Goal: Information Seeking & Learning: Learn about a topic

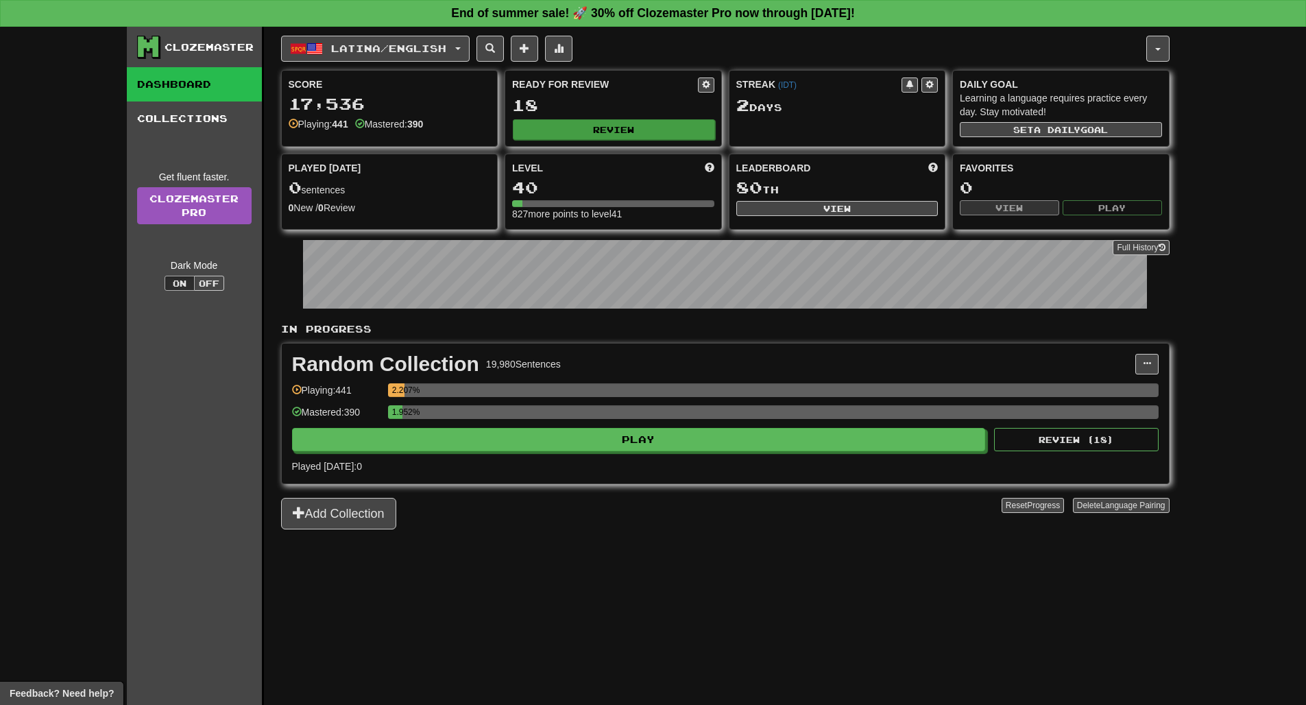
click at [587, 130] on button "Review" at bounding box center [614, 129] width 202 height 21
select select "**"
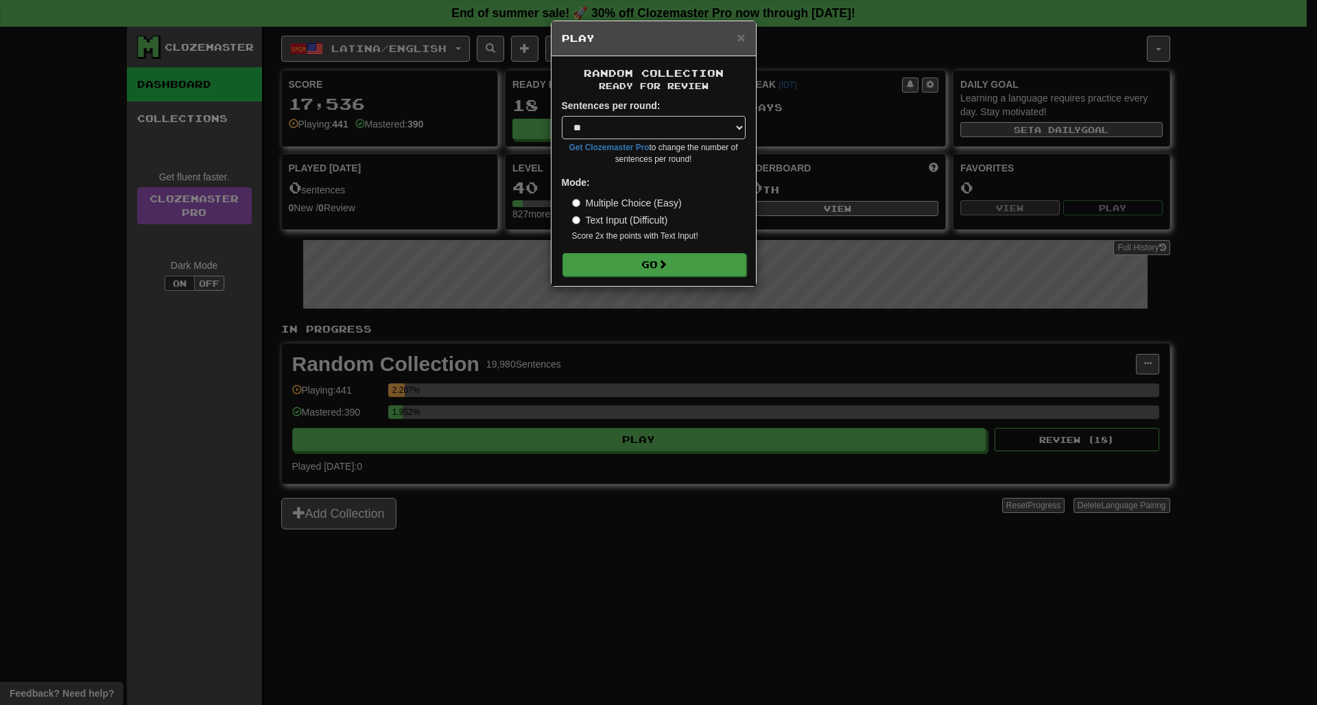
click at [638, 260] on button "Go" at bounding box center [654, 264] width 184 height 23
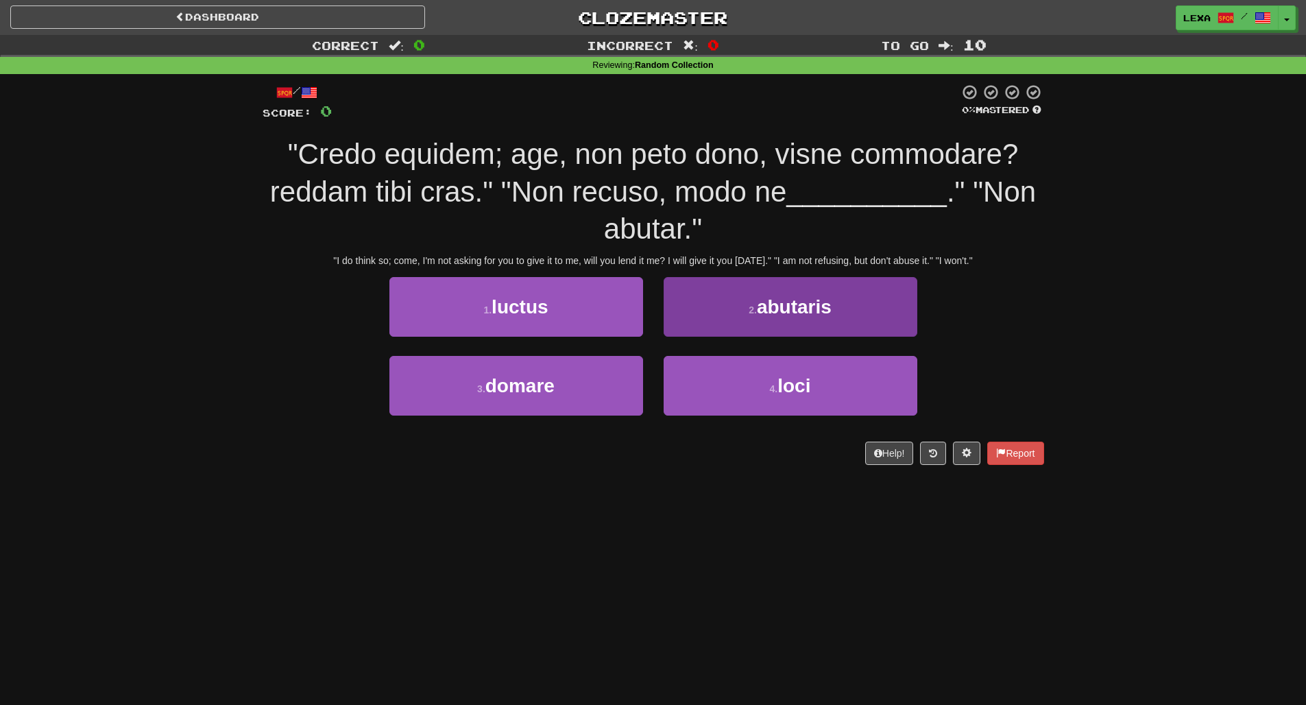
click at [749, 309] on small "2 ." at bounding box center [753, 309] width 8 height 11
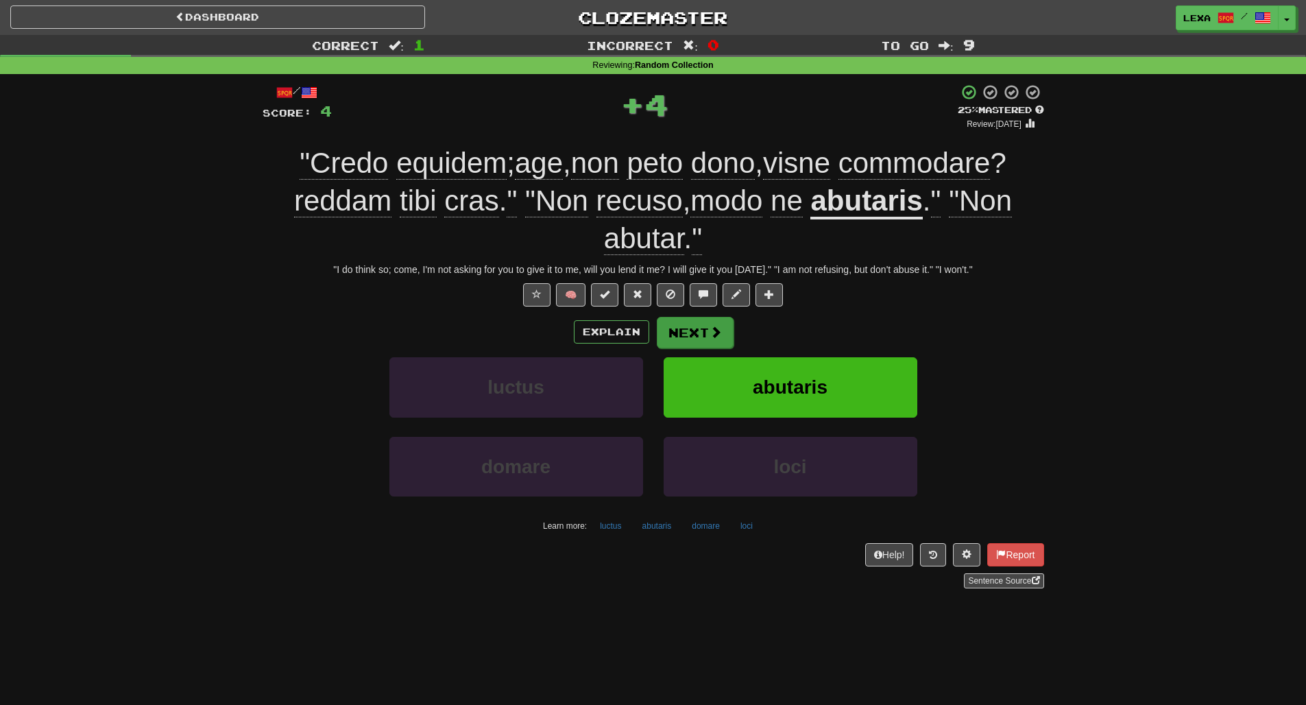
click at [694, 326] on button "Next" at bounding box center [695, 333] width 77 height 32
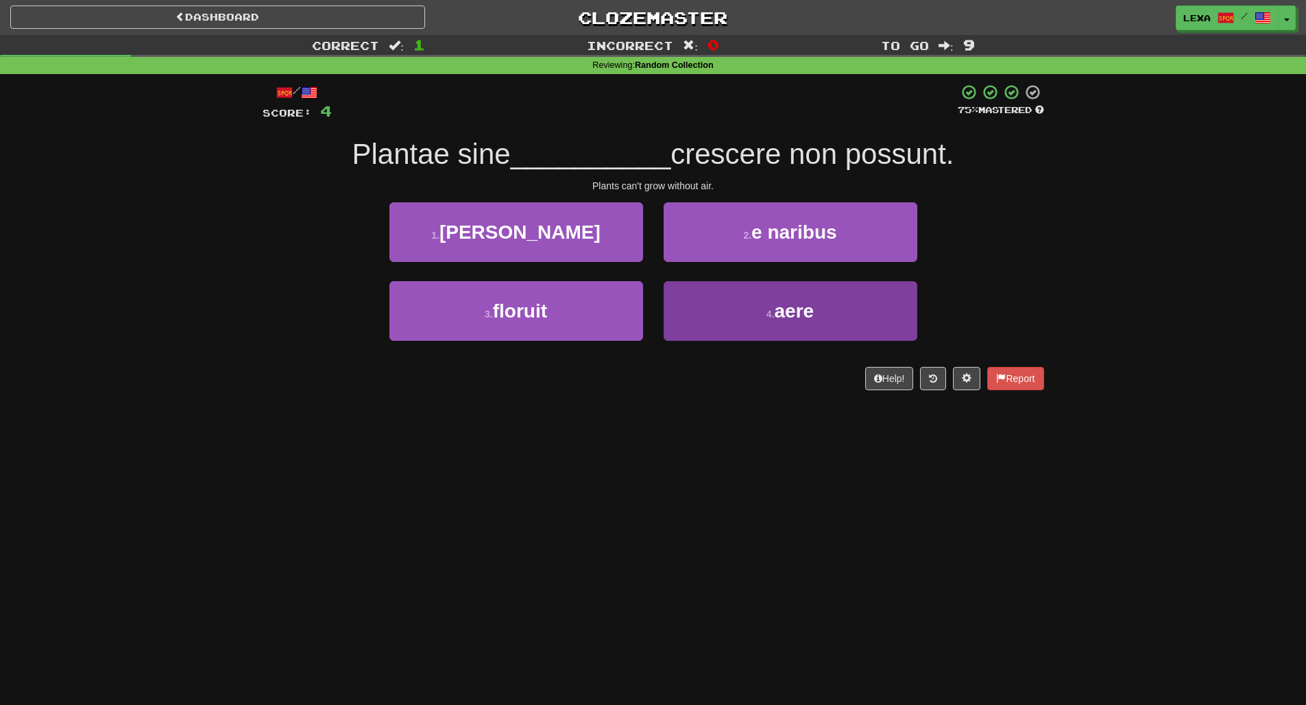
click at [847, 301] on button "4 . aere" at bounding box center [791, 311] width 254 height 60
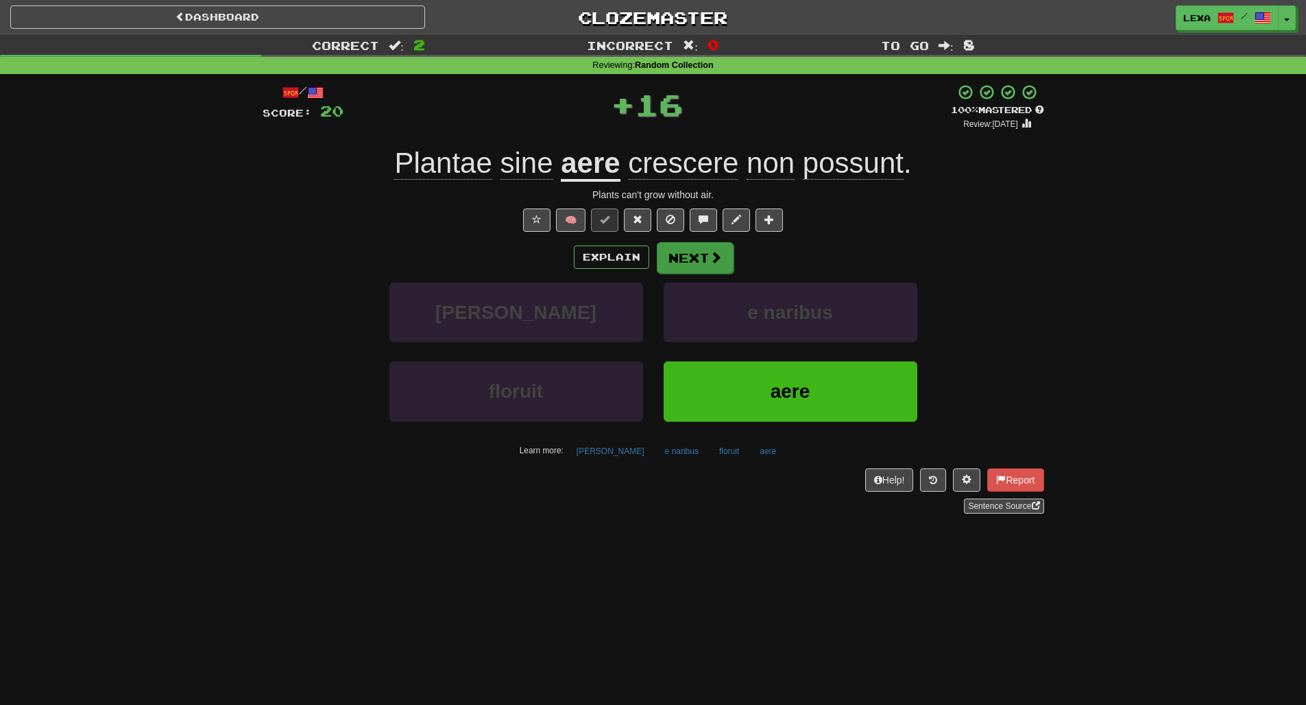
click at [713, 263] on button "Next" at bounding box center [695, 258] width 77 height 32
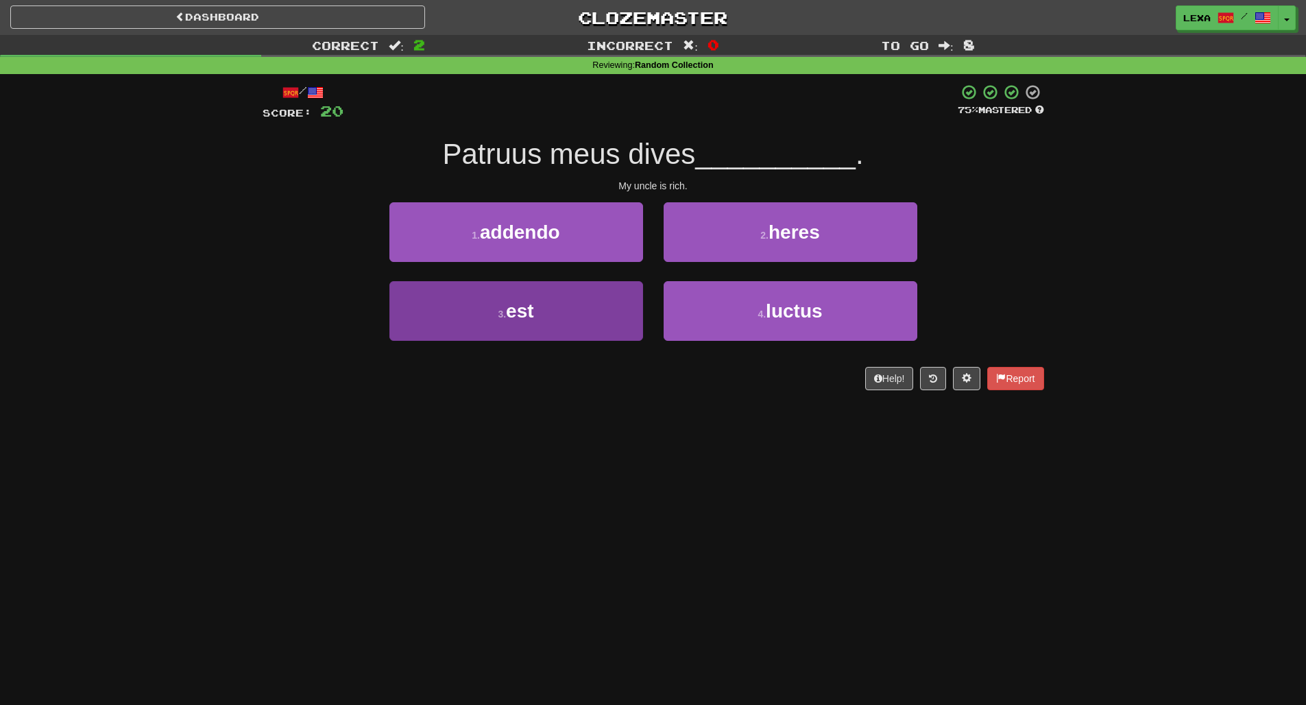
click at [564, 297] on button "3 . est" at bounding box center [517, 311] width 254 height 60
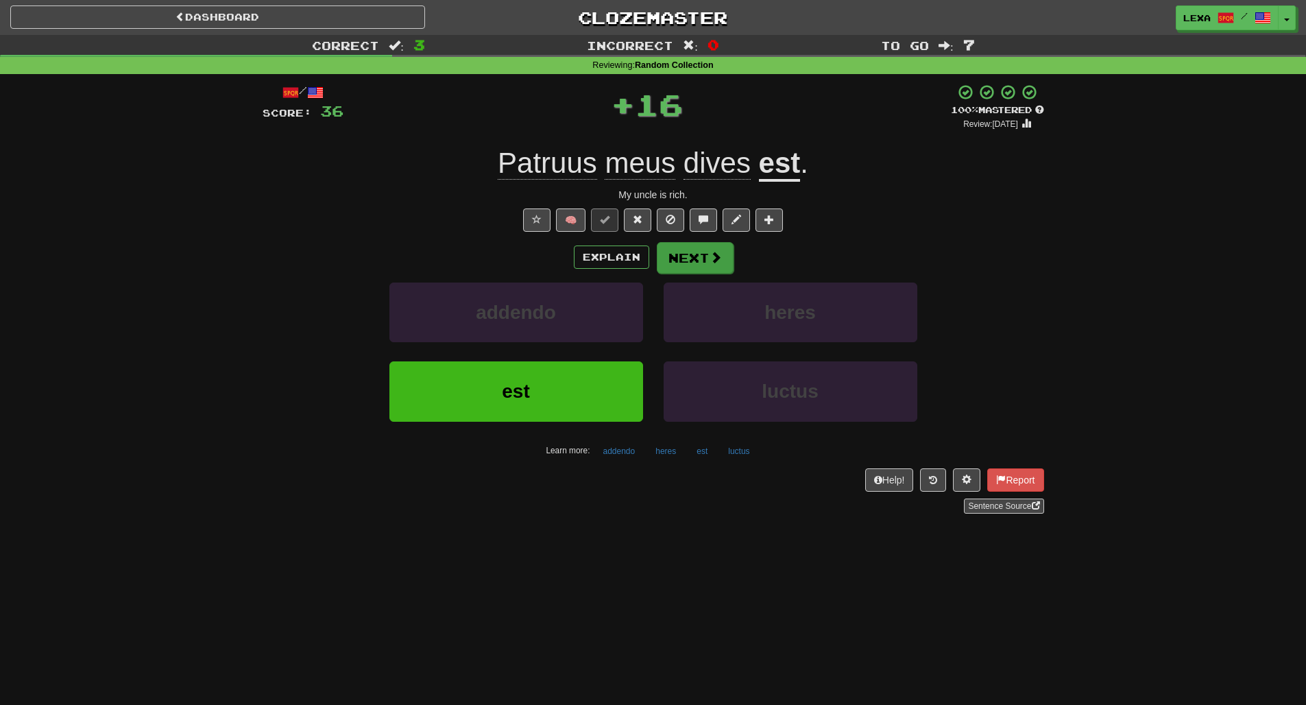
click at [695, 245] on button "Next" at bounding box center [695, 258] width 77 height 32
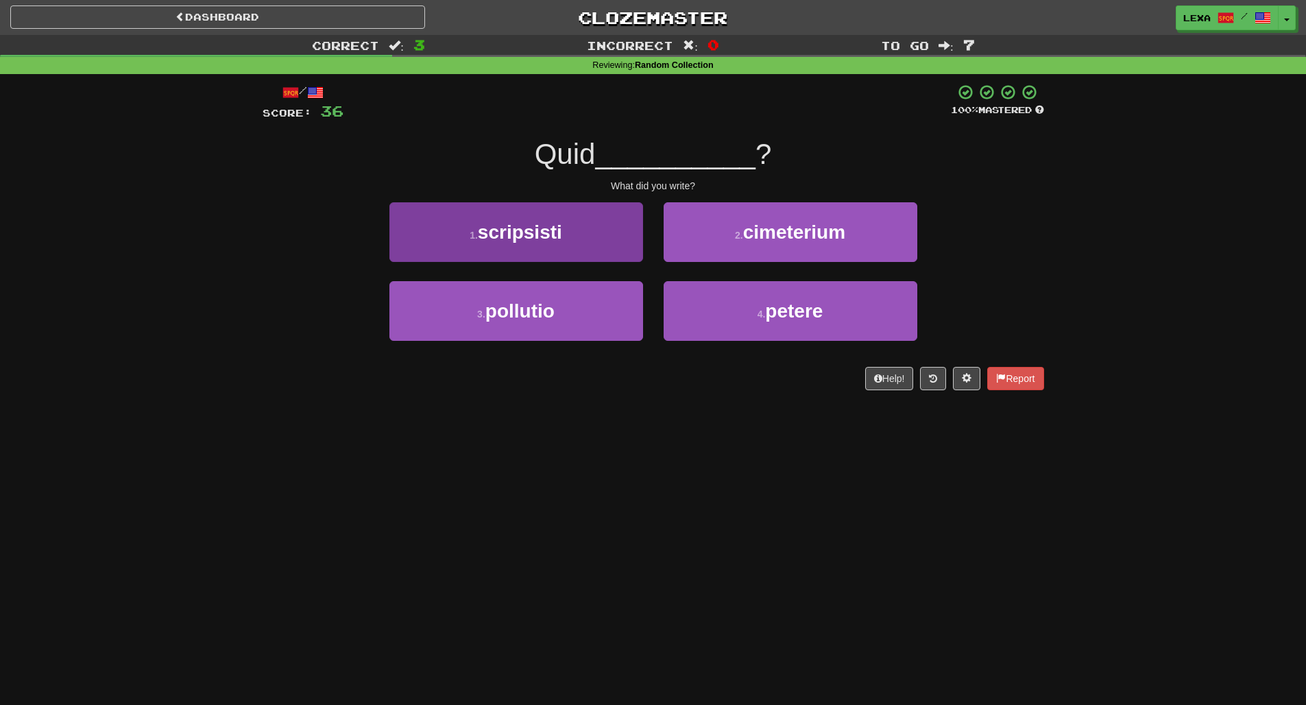
click at [558, 249] on button "1 . scripsisti" at bounding box center [517, 232] width 254 height 60
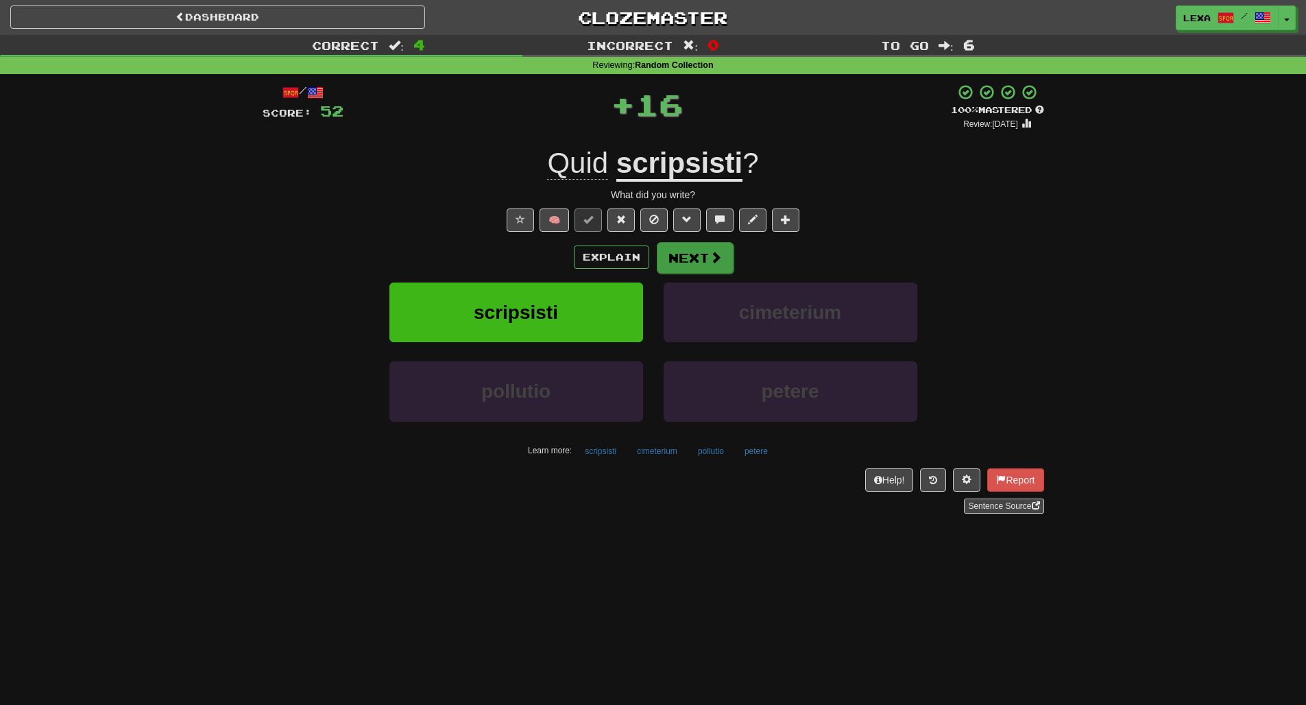
click at [721, 250] on button "Next" at bounding box center [695, 258] width 77 height 32
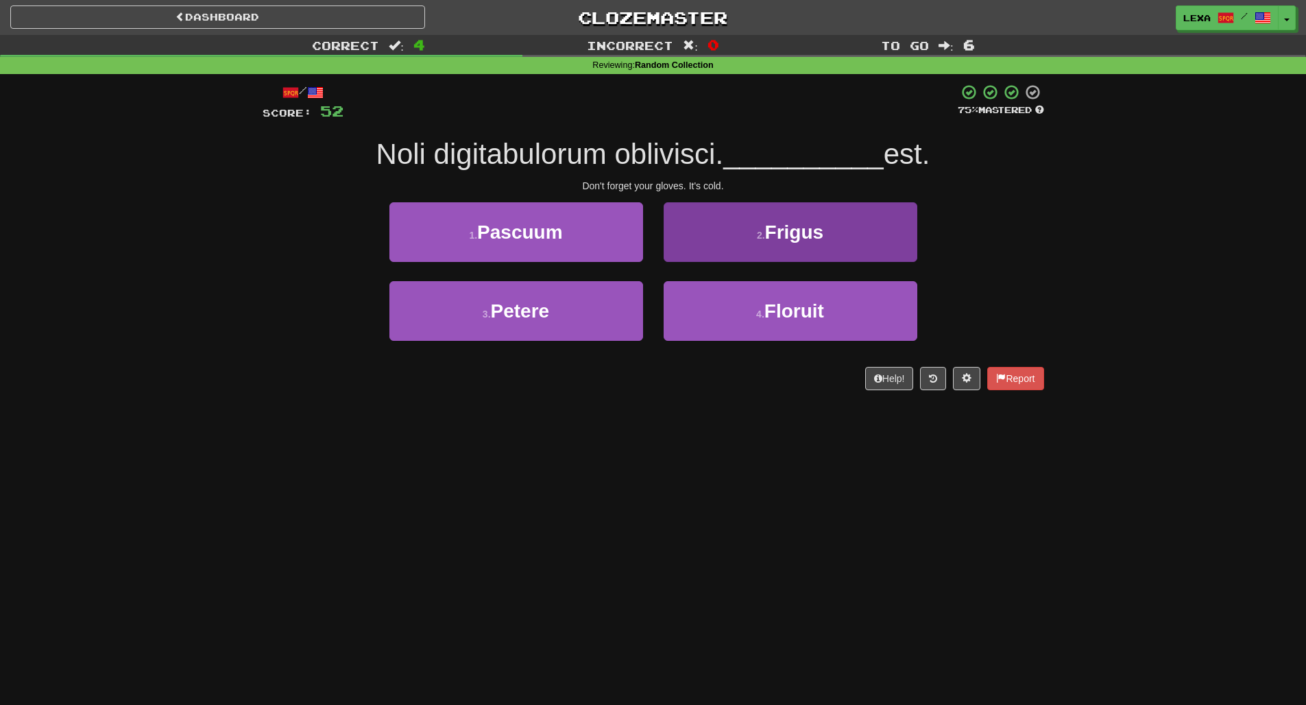
click at [821, 237] on span "Frigus" at bounding box center [794, 232] width 59 height 21
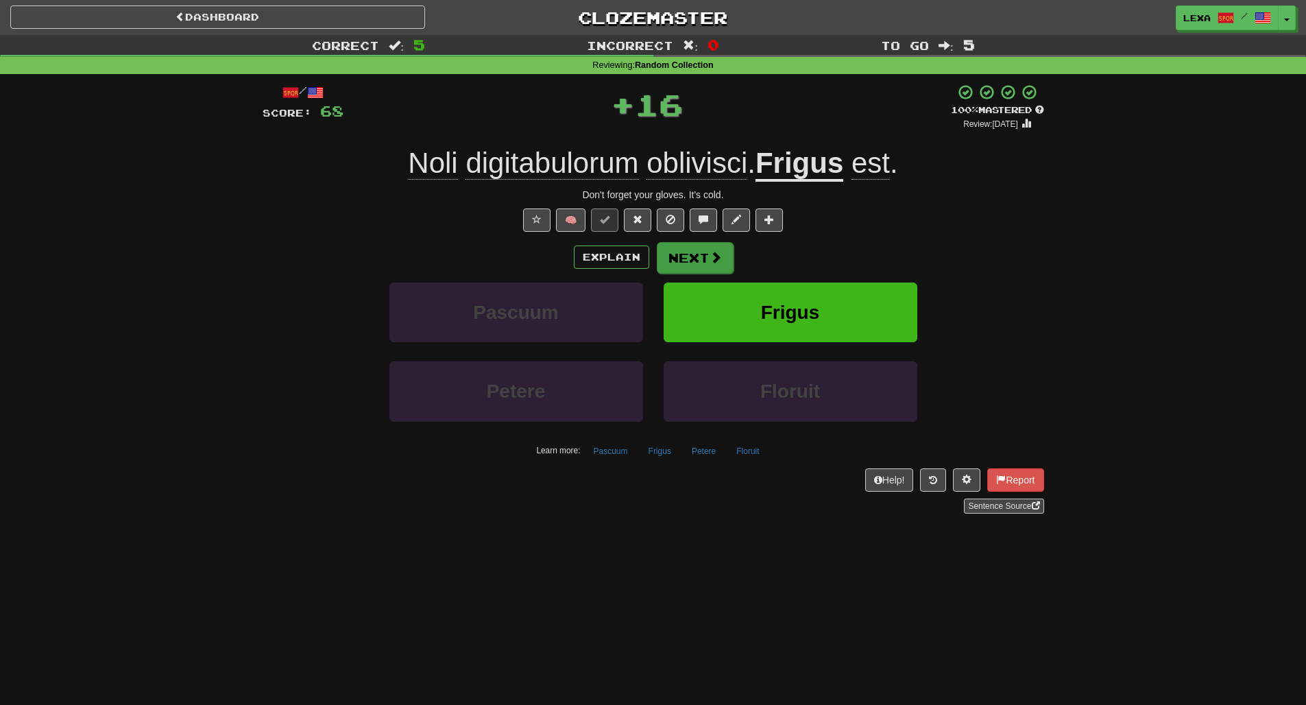
click at [690, 256] on button "Next" at bounding box center [695, 258] width 77 height 32
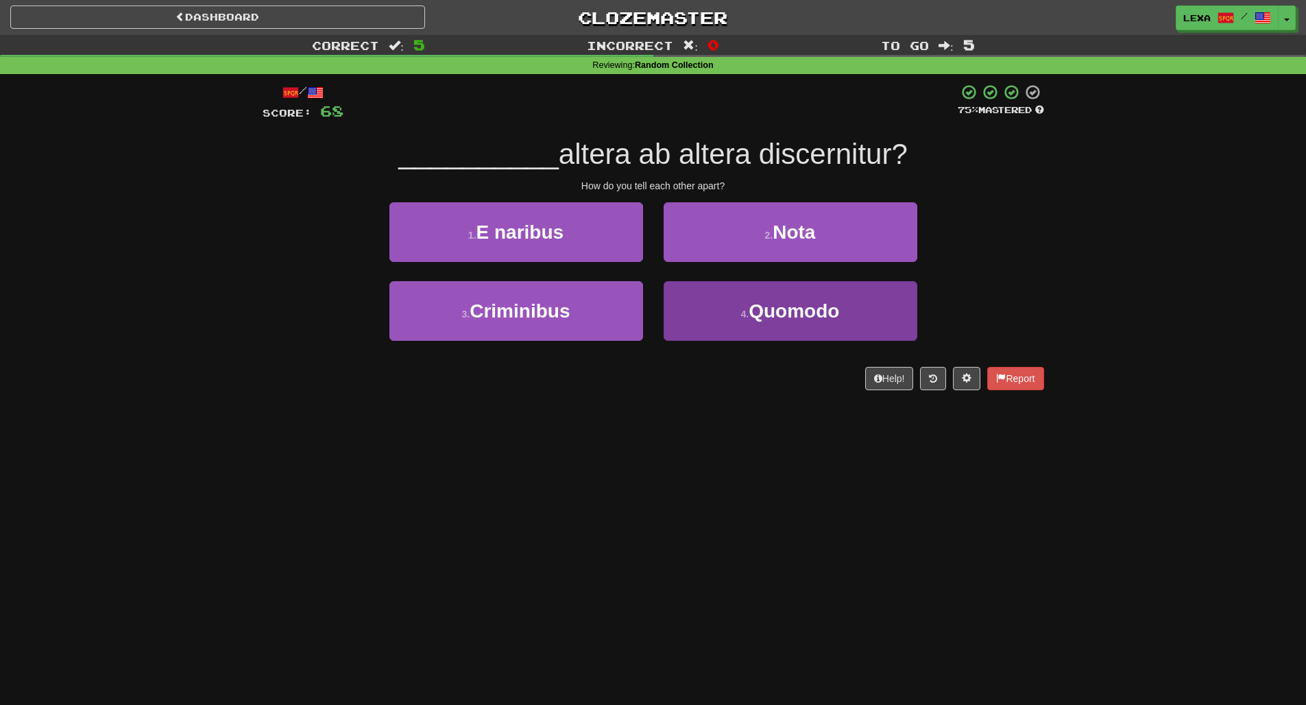
click at [865, 314] on button "4 . Quomodo" at bounding box center [791, 311] width 254 height 60
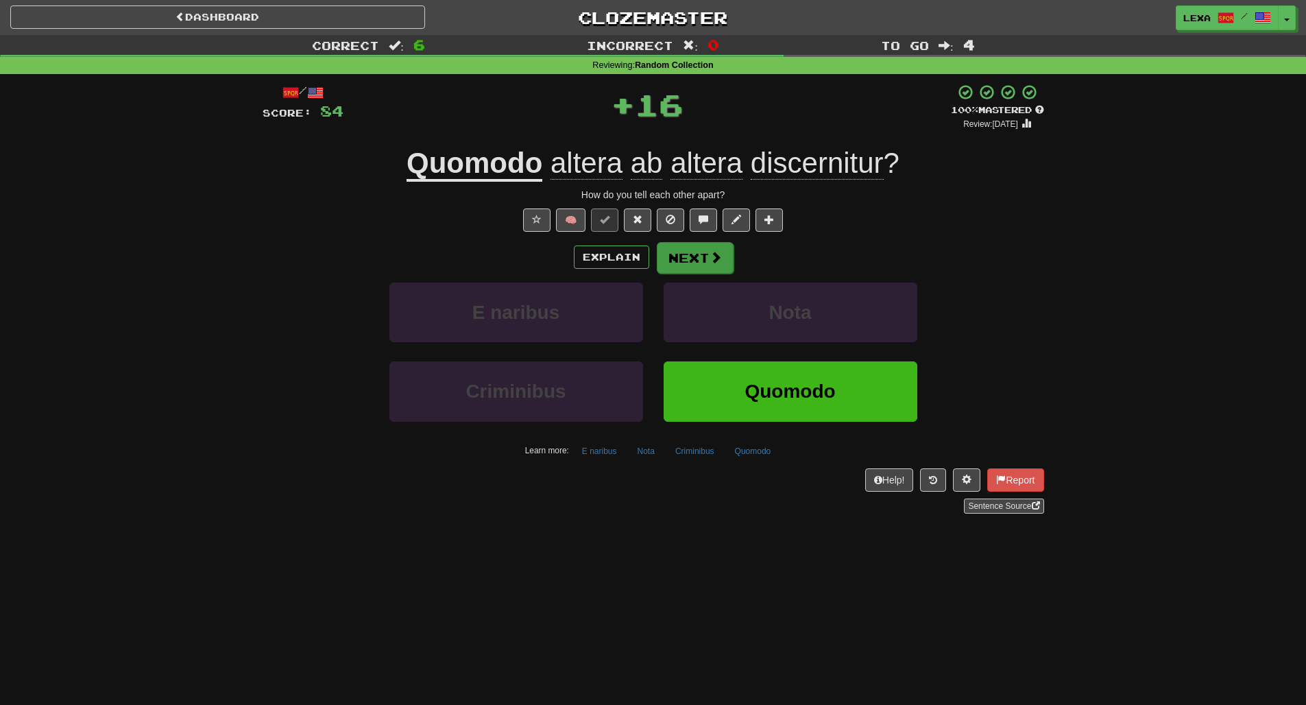
click at [695, 262] on button "Next" at bounding box center [695, 258] width 77 height 32
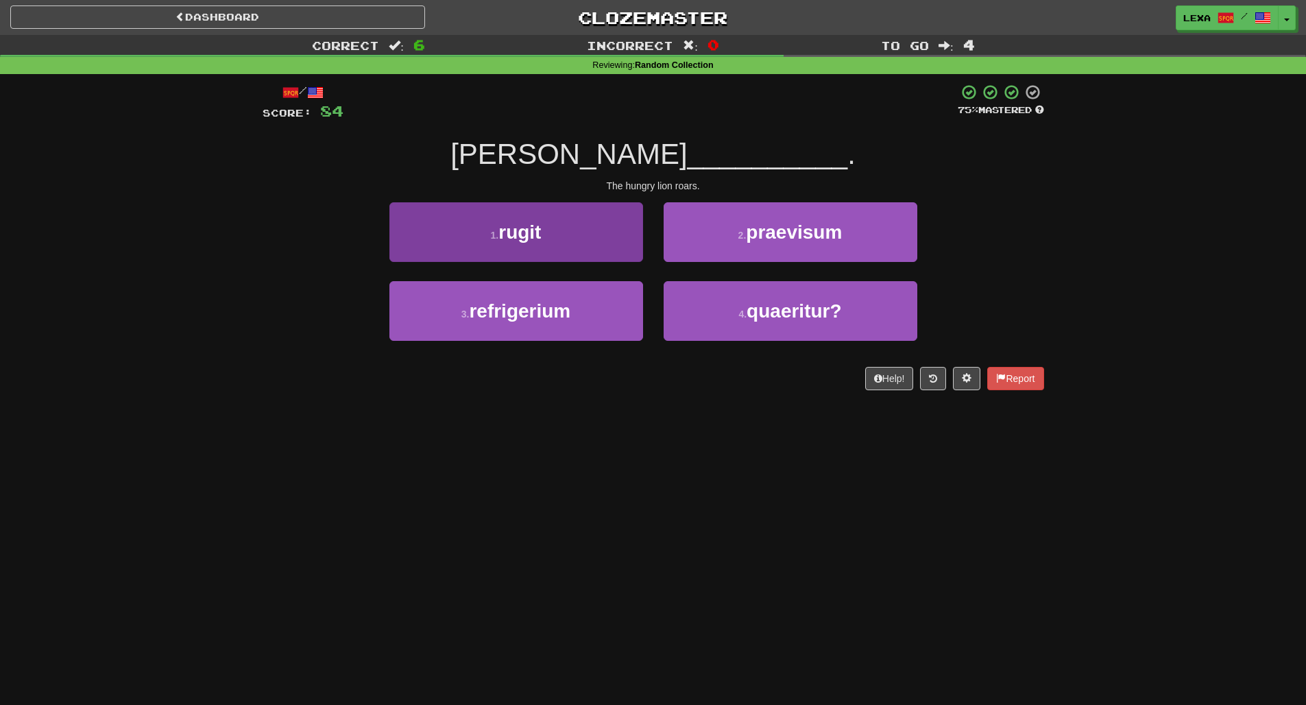
click at [569, 241] on button "1 . rugit" at bounding box center [517, 232] width 254 height 60
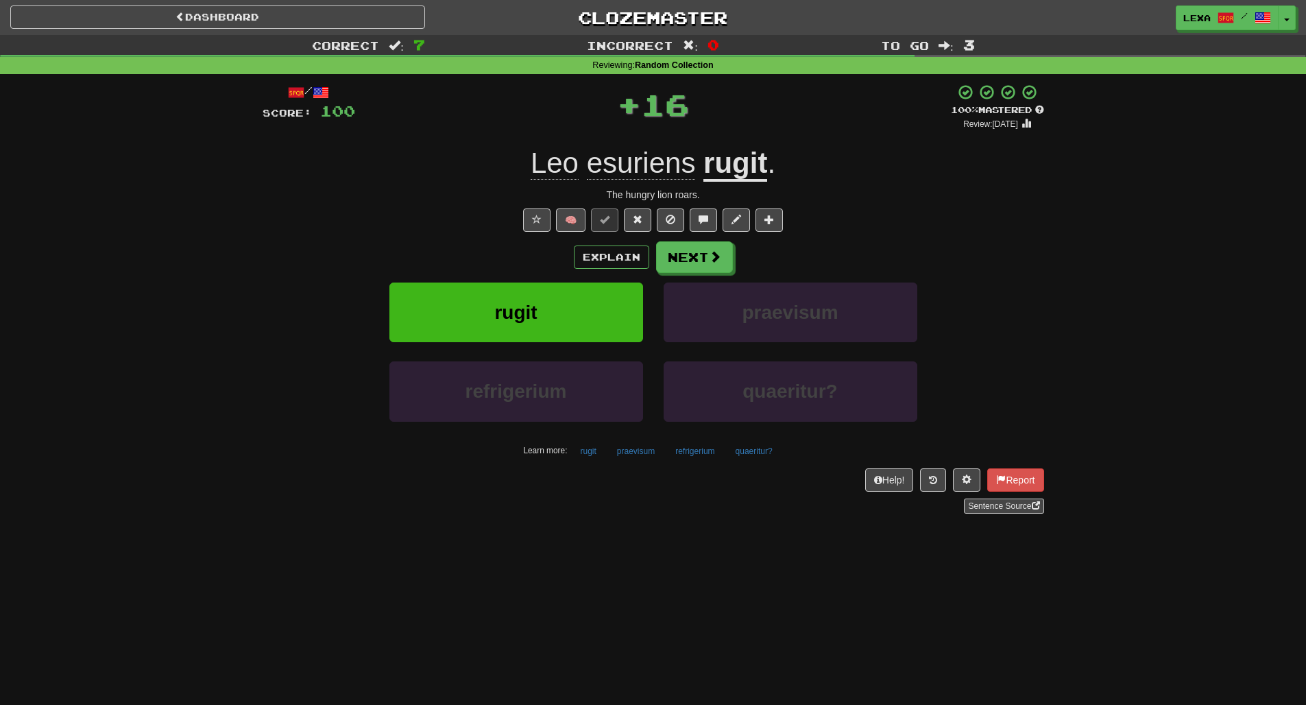
click at [692, 255] on button "Next" at bounding box center [694, 257] width 77 height 32
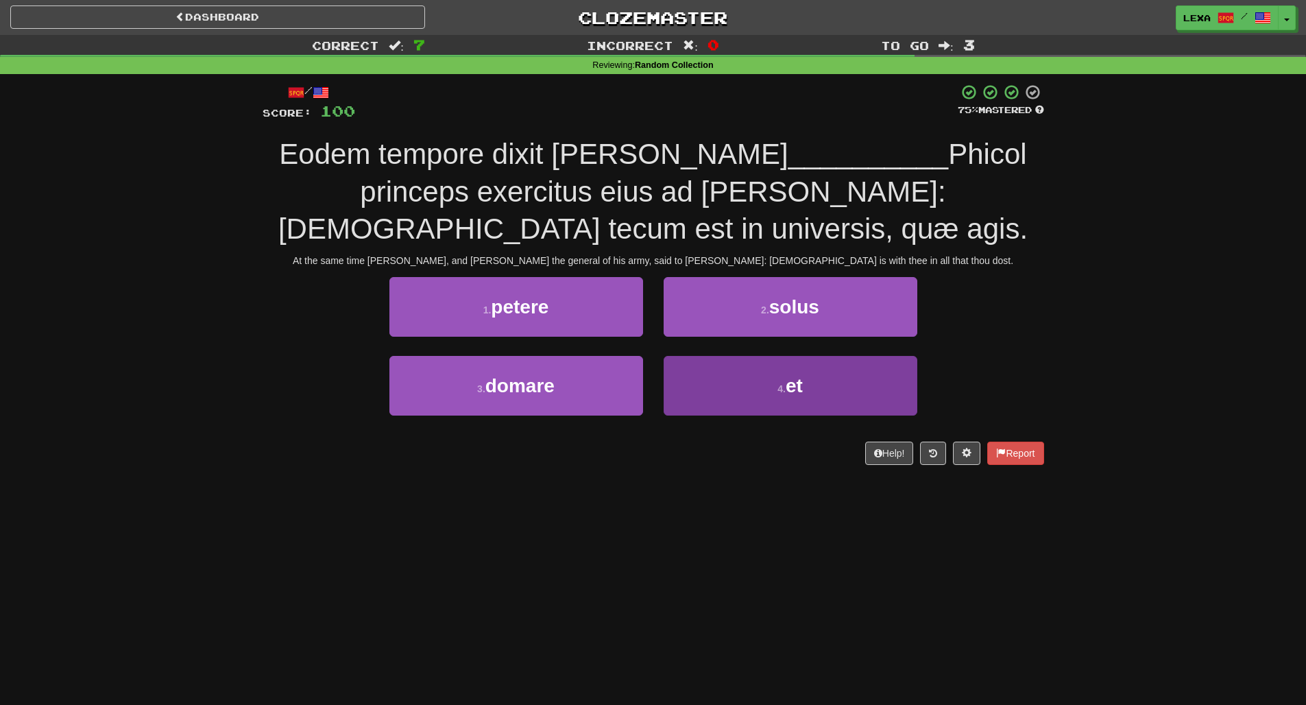
click at [786, 383] on small "4 ." at bounding box center [782, 388] width 8 height 11
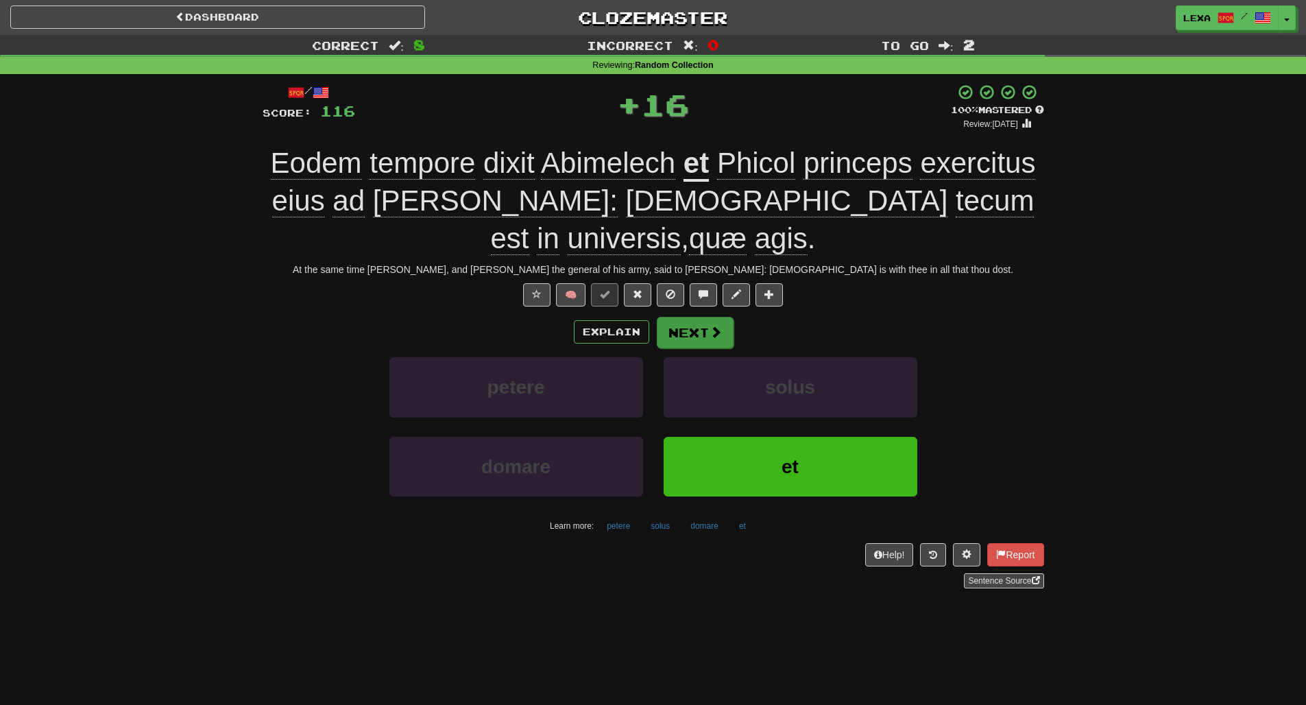
click at [707, 317] on button "Next" at bounding box center [695, 333] width 77 height 32
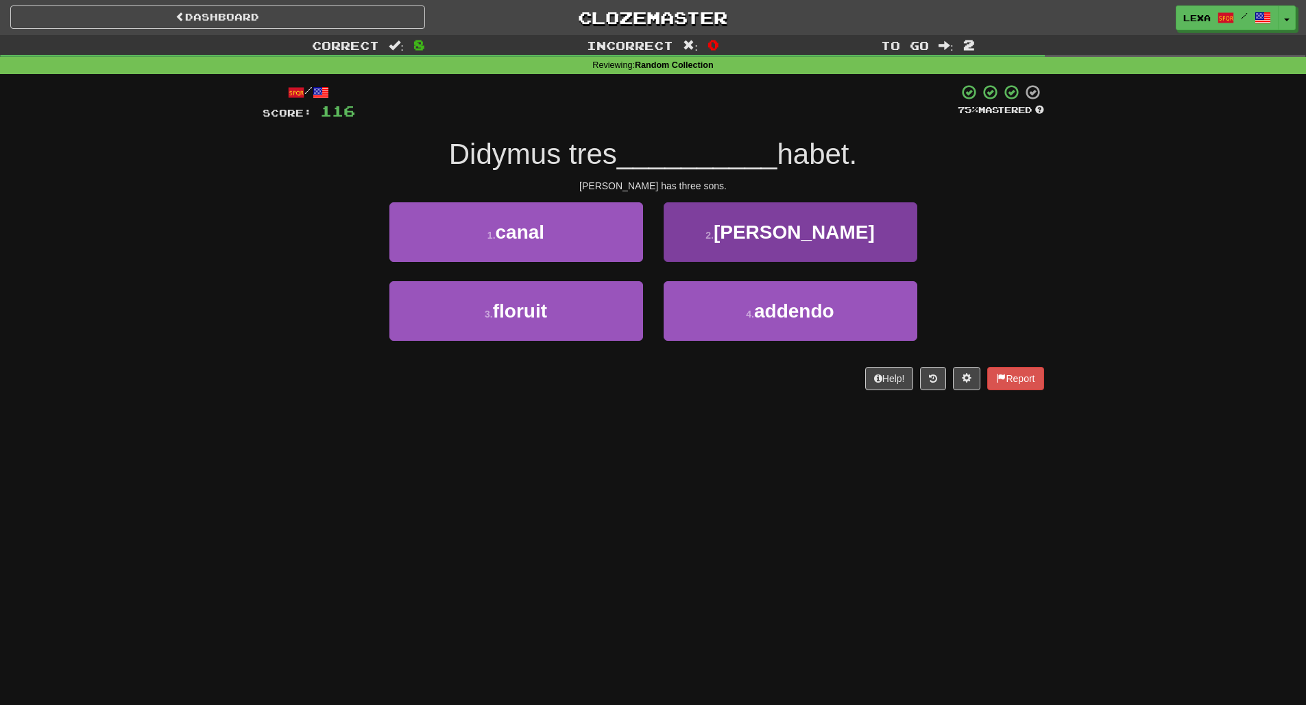
click at [823, 248] on button "2 . filios" at bounding box center [791, 232] width 254 height 60
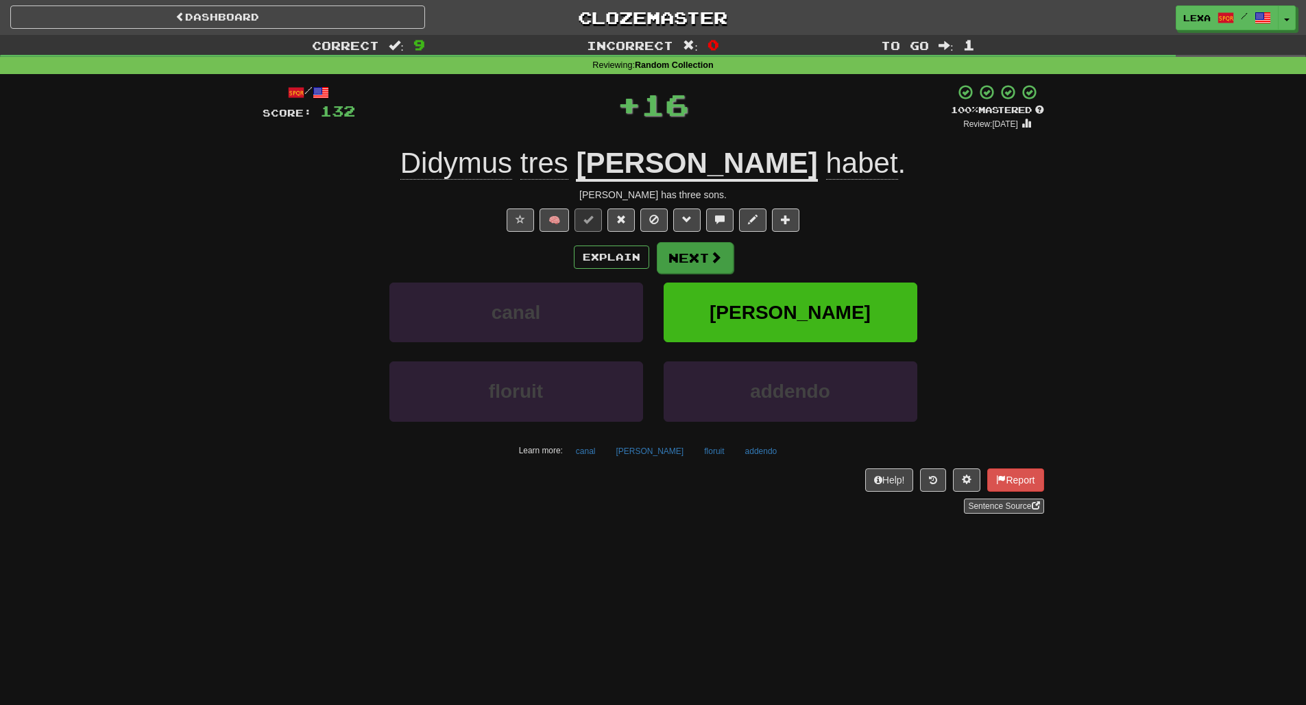
click at [713, 264] on button "Next" at bounding box center [695, 258] width 77 height 32
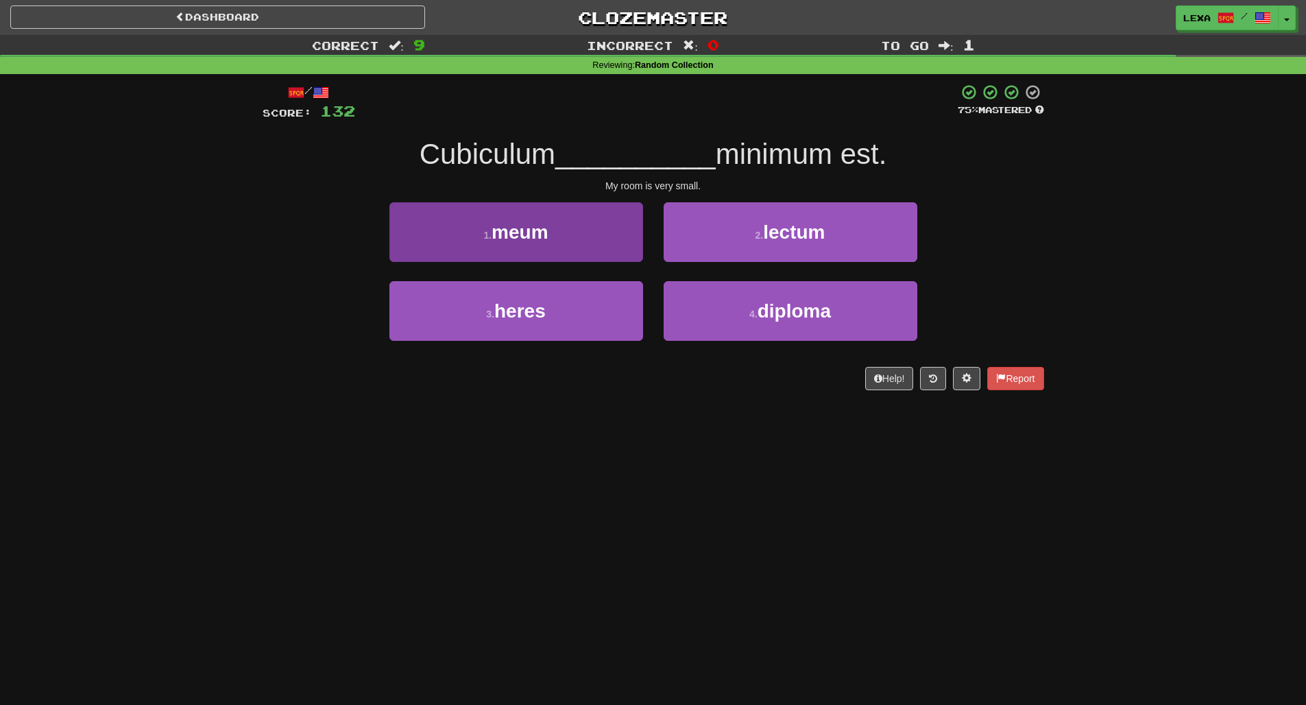
click at [552, 248] on button "1 . meum" at bounding box center [517, 232] width 254 height 60
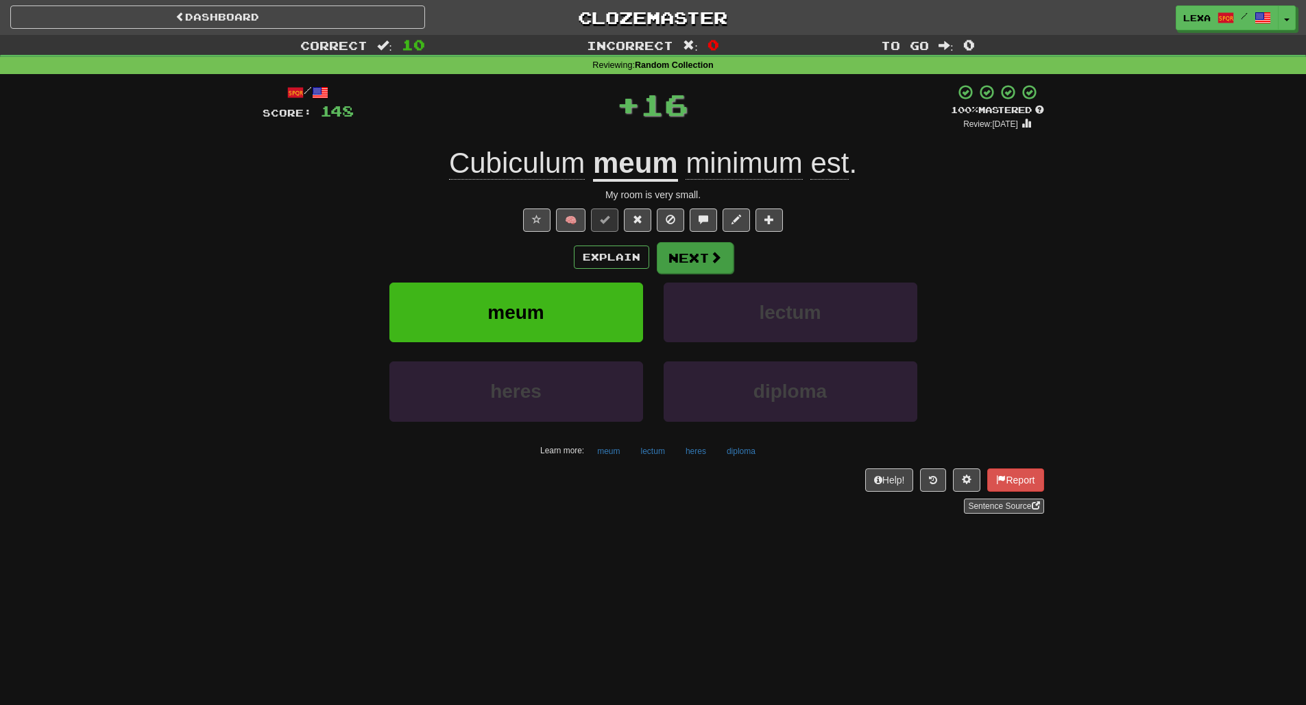
click at [710, 263] on span at bounding box center [716, 257] width 12 height 12
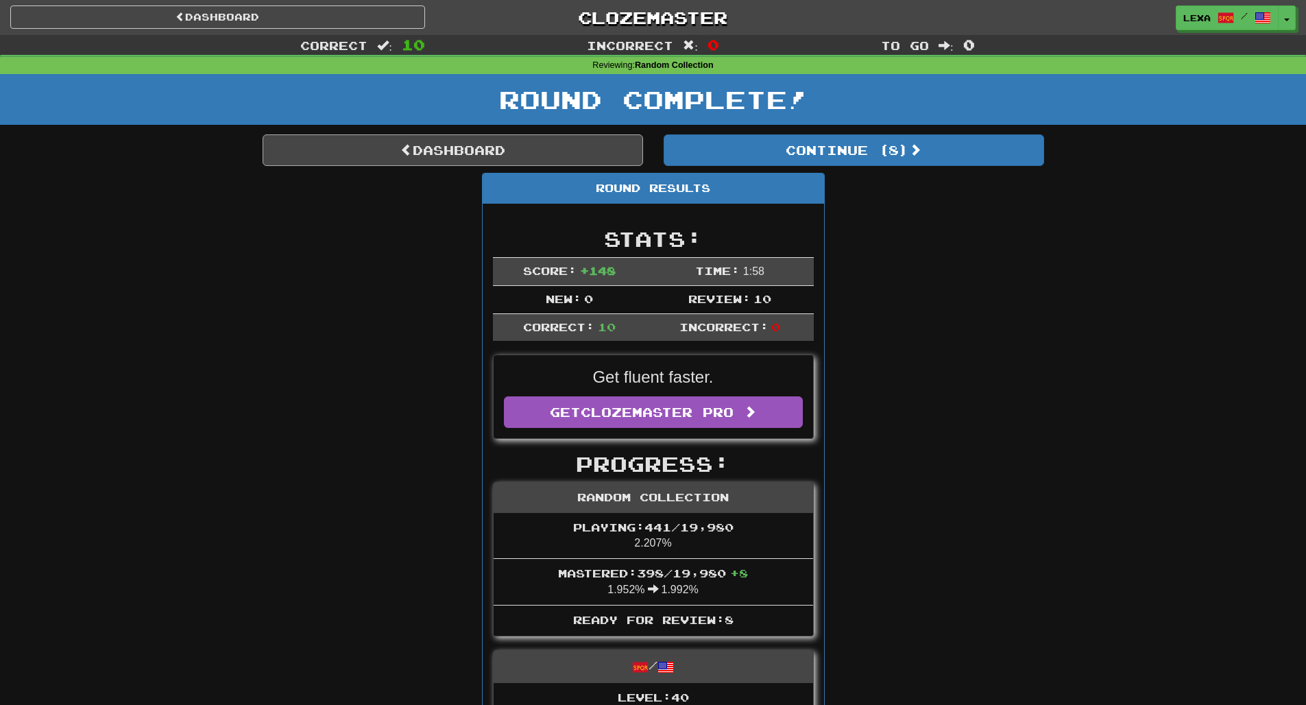
click at [432, 139] on link "Dashboard" at bounding box center [453, 150] width 381 height 32
